Goal: Transaction & Acquisition: Purchase product/service

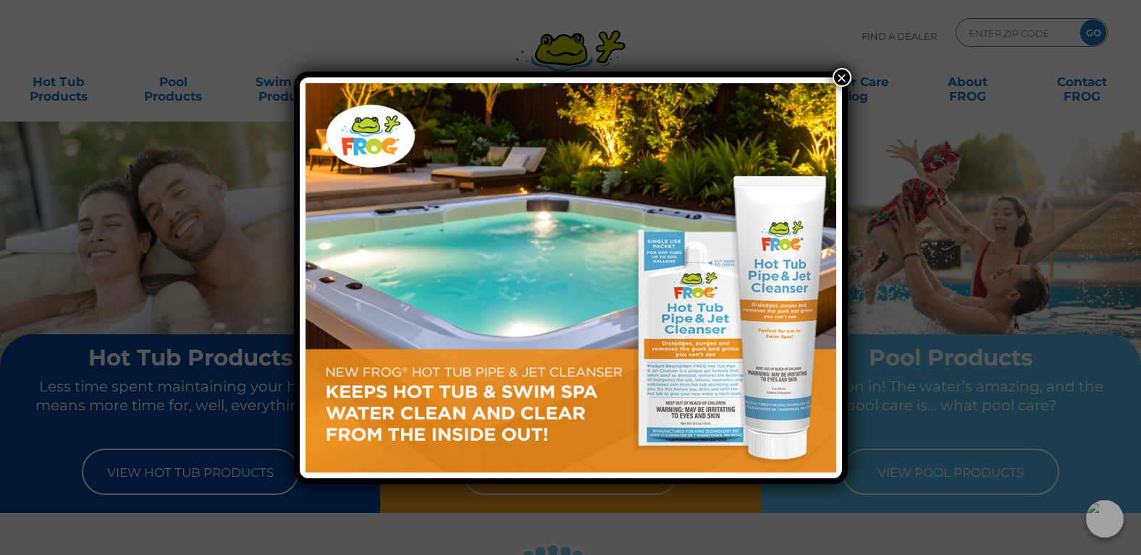
click at [841, 78] on button "×" at bounding box center [841, 77] width 19 height 19
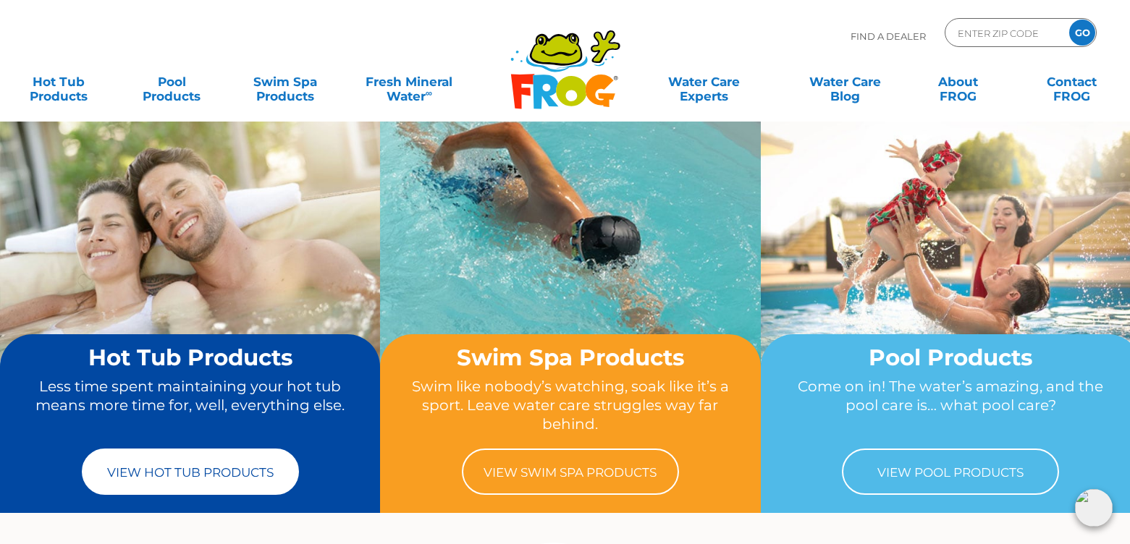
click at [149, 464] on link "View Hot Tub Products" at bounding box center [190, 472] width 217 height 46
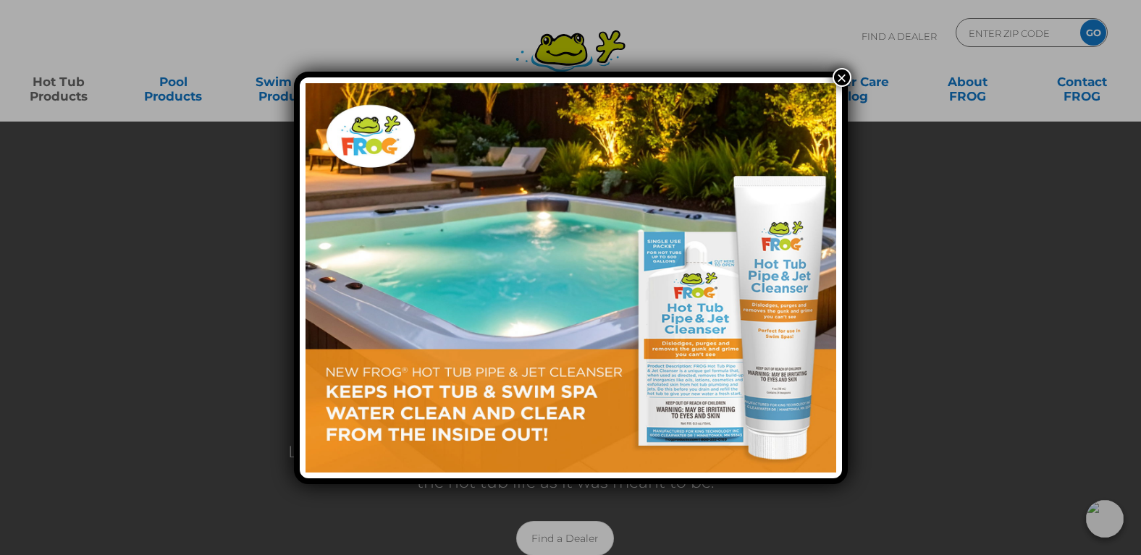
click at [844, 70] on button "×" at bounding box center [841, 77] width 19 height 19
